Goal: Task Accomplishment & Management: Complete application form

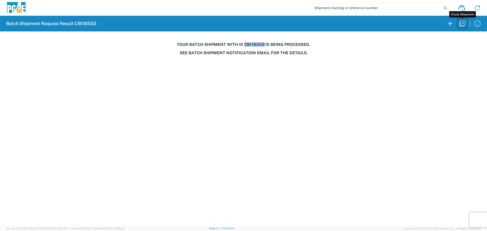
click at [460, 26] on icon "button" at bounding box center [463, 24] width 8 height 8
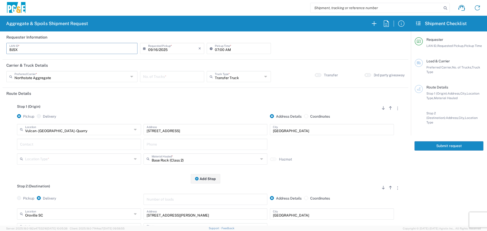
click at [41, 52] on input "BJSX" at bounding box center [71, 48] width 125 height 9
type input "B"
type input "KMMX"
click at [185, 80] on input "number" at bounding box center [172, 76] width 58 height 9
type input "2"
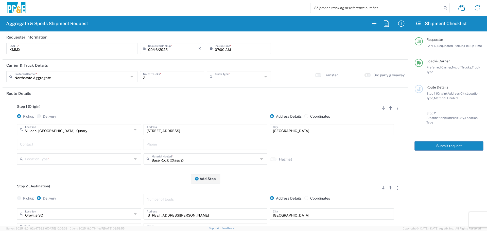
click at [217, 74] on input "text" at bounding box center [239, 76] width 48 height 9
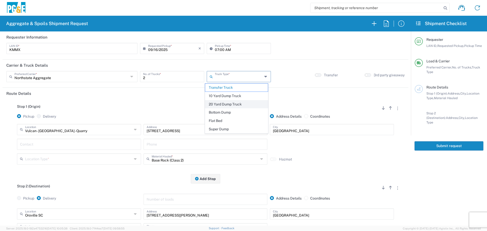
click at [225, 103] on span "20 Yard Dump Truck" at bounding box center [236, 105] width 63 height 8
type input "20 Yard Dump Truck"
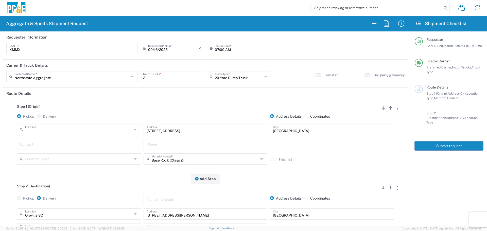
click at [83, 134] on div "Location" at bounding box center [79, 129] width 124 height 11
click at [63, 146] on span "7/11 Materials - Chico - Quarry" at bounding box center [79, 149] width 122 height 8
type input "7/11 Materials - Chico - Quarry"
type input "[STREET_ADDRESS][PERSON_NAME]"
type input "Chico"
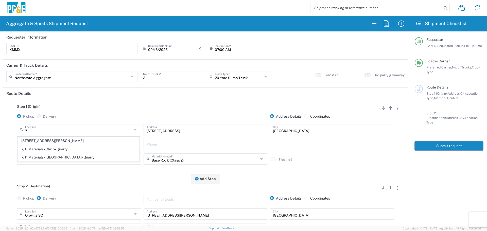
type input "Quarry"
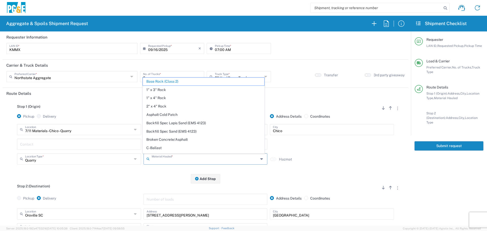
click at [153, 156] on input "text" at bounding box center [205, 158] width 107 height 9
click at [131, 177] on div "Stop 1 (Origin) Add Stop Above Add Stop Below Remove Stop Pickup Delivery Addre…" at bounding box center [205, 139] width 399 height 80
type input "Base Rock (Class 2)"
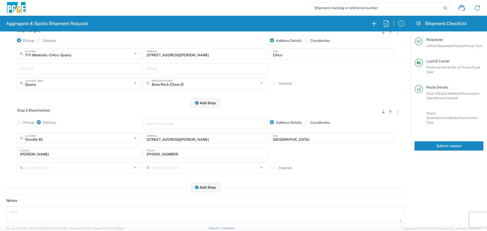
scroll to position [76, 0]
drag, startPoint x: 198, startPoint y: 140, endPoint x: 0, endPoint y: 141, distance: 198.0
click at [0, 141] on form "Requester Information KMMX LAN ID * [DATE] × Requested Pickup * Cancel Apply 07…" at bounding box center [205, 128] width 411 height 194
paste input "[STREET_ADDRESS]"
type input "[STREET_ADDRESS]"
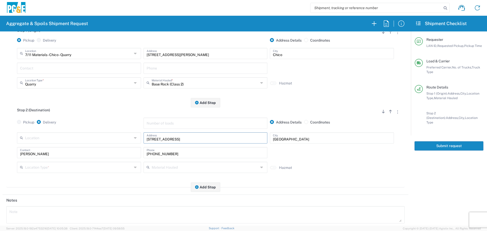
click at [300, 139] on input "[GEOGRAPHIC_DATA]" at bounding box center [332, 137] width 118 height 9
type input "O"
type input "Cohasset"
drag, startPoint x: 104, startPoint y: 150, endPoint x: 0, endPoint y: 160, distance: 104.3
click at [0, 160] on form "Requester Information KMMX LAN ID * [DATE] × Requested Pickup * Cancel Apply 07…" at bounding box center [205, 128] width 411 height 194
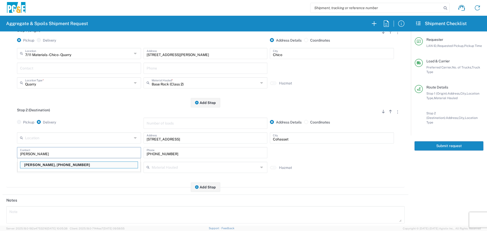
type input "[PERSON_NAME]"
type input "[PHONE_NUMBER]"
type input "[PERSON_NAME]"
click at [41, 166] on input "text" at bounding box center [78, 167] width 107 height 9
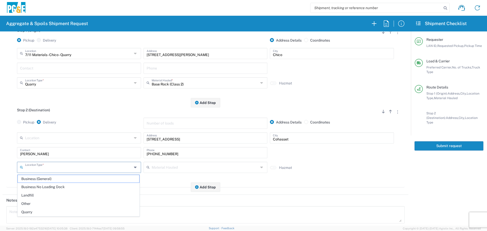
click at [36, 185] on span "Business No Loading Dock" at bounding box center [79, 187] width 122 height 8
type input "Business No Loading Dock"
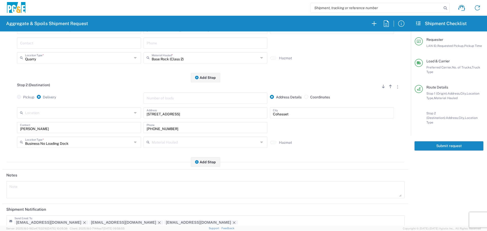
scroll to position [158, 0]
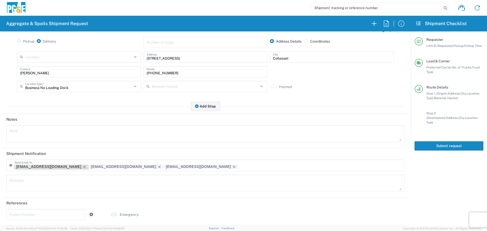
click at [83, 166] on icon "Remove tag" at bounding box center [84, 167] width 3 height 3
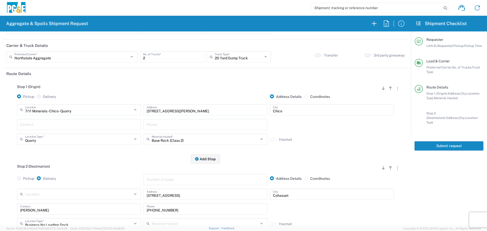
scroll to position [0, 0]
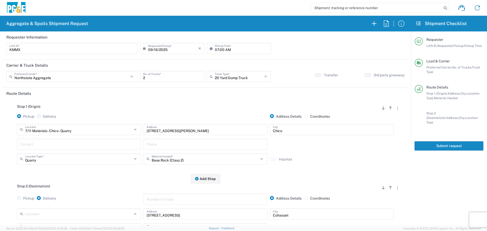
click at [454, 144] on button "Submit request" at bounding box center [449, 145] width 69 height 9
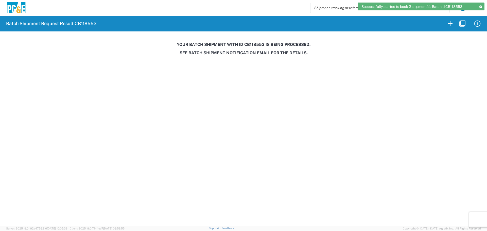
click at [251, 46] on h3 "Your batch shipment with id CB118553 is being processed." at bounding box center [244, 44] width 480 height 5
copy h3 "CB118553"
